Goal: Navigation & Orientation: Find specific page/section

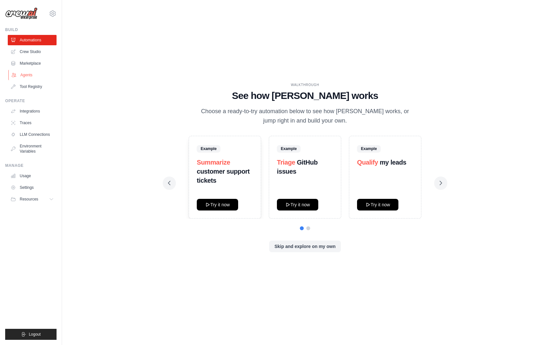
click at [41, 76] on link "Agents" at bounding box center [32, 75] width 49 height 10
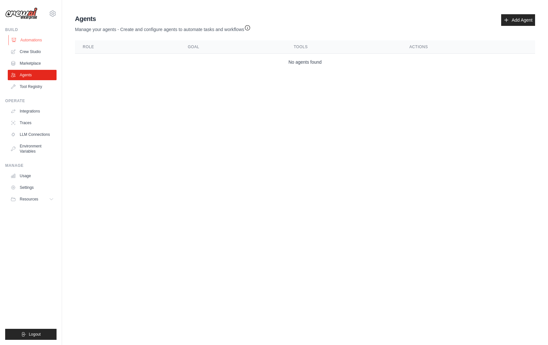
click at [30, 41] on link "Automations" at bounding box center [32, 40] width 49 height 10
